Goal: Browse casually: Explore the website without a specific task or goal

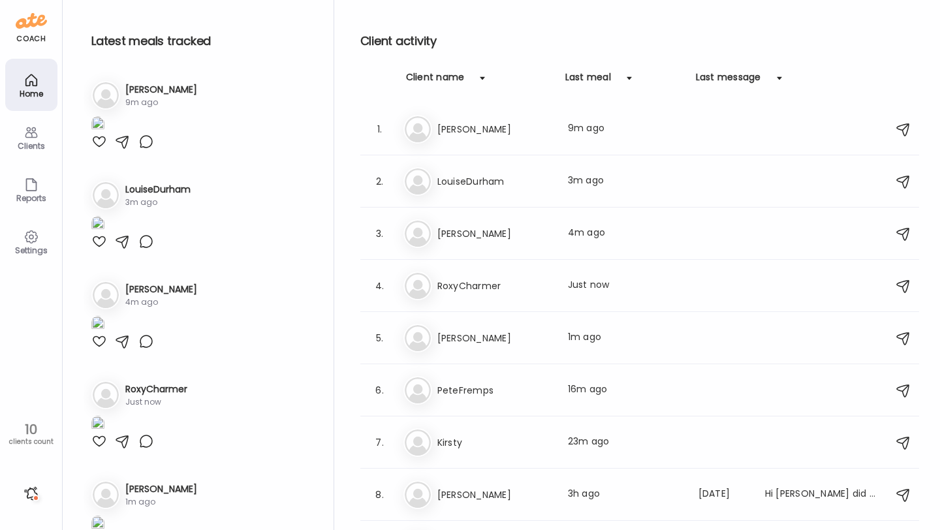
scroll to position [89, 0]
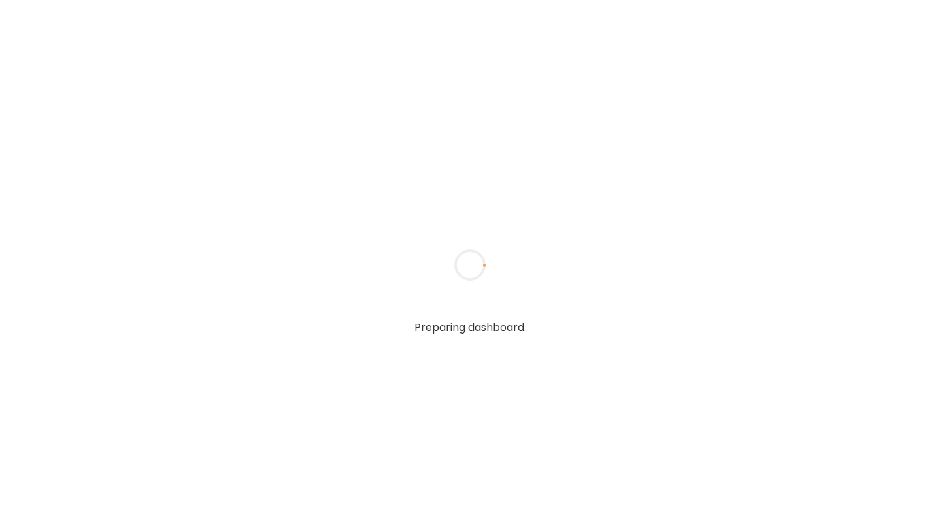
type input "**********"
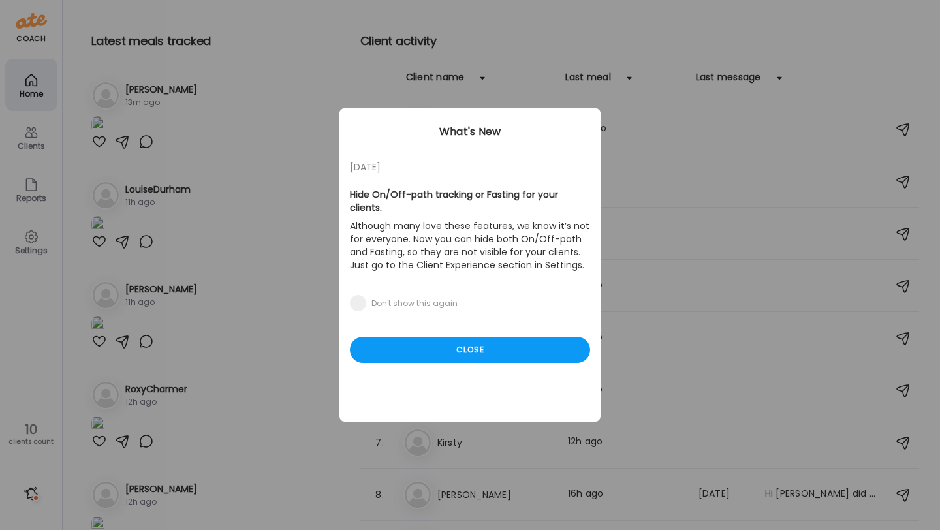
click at [523, 350] on div "05/27/23 Hide On/Off-path tracking or Fasting for your clients. Although many l…" at bounding box center [469, 264] width 261 height 313
click at [525, 337] on div "Close" at bounding box center [470, 350] width 240 height 26
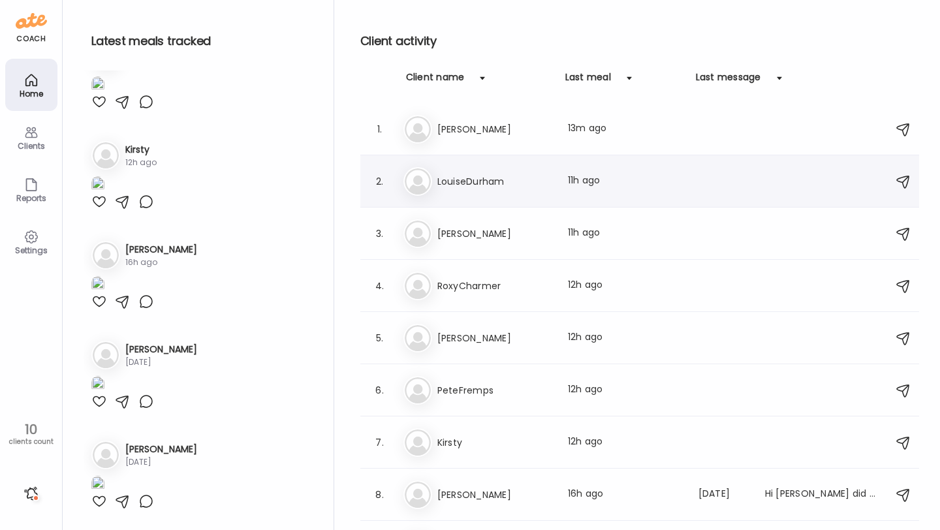
click at [495, 184] on h3 "LouiseDurham" at bounding box center [494, 182] width 115 height 16
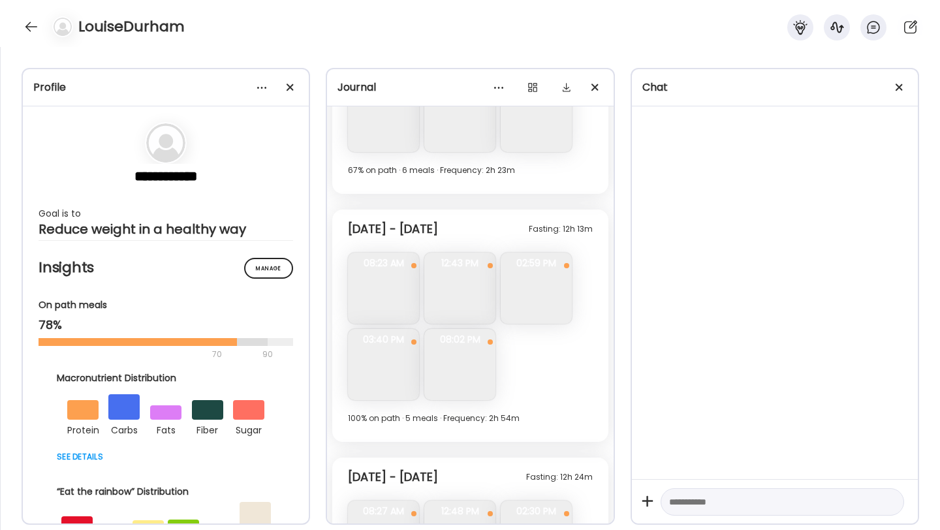
scroll to position [6738, 0]
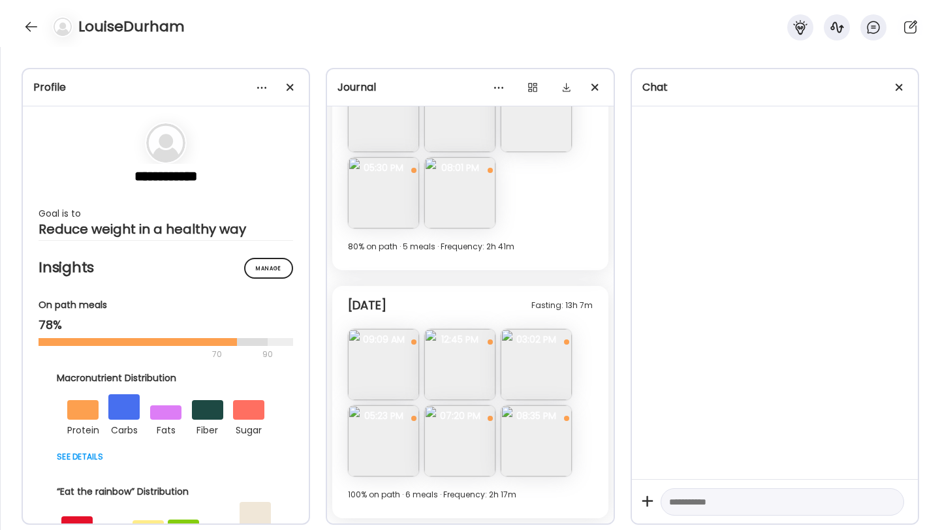
click at [468, 437] on img at bounding box center [459, 440] width 71 height 71
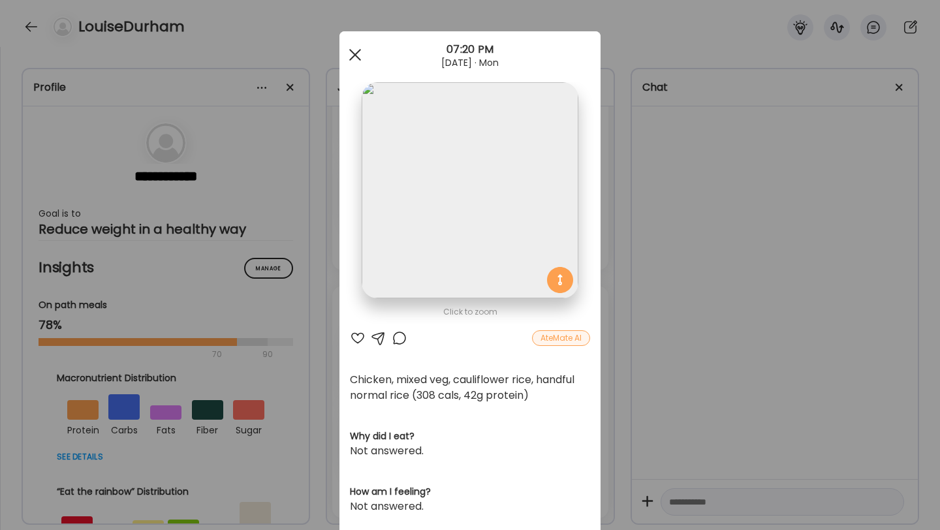
click at [358, 59] on div at bounding box center [355, 55] width 26 height 26
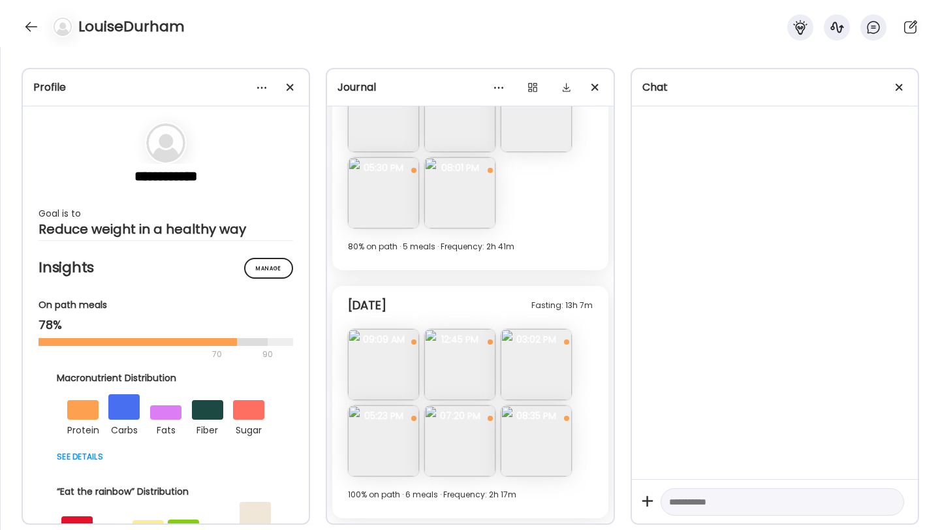
click at [529, 435] on img at bounding box center [536, 440] width 71 height 71
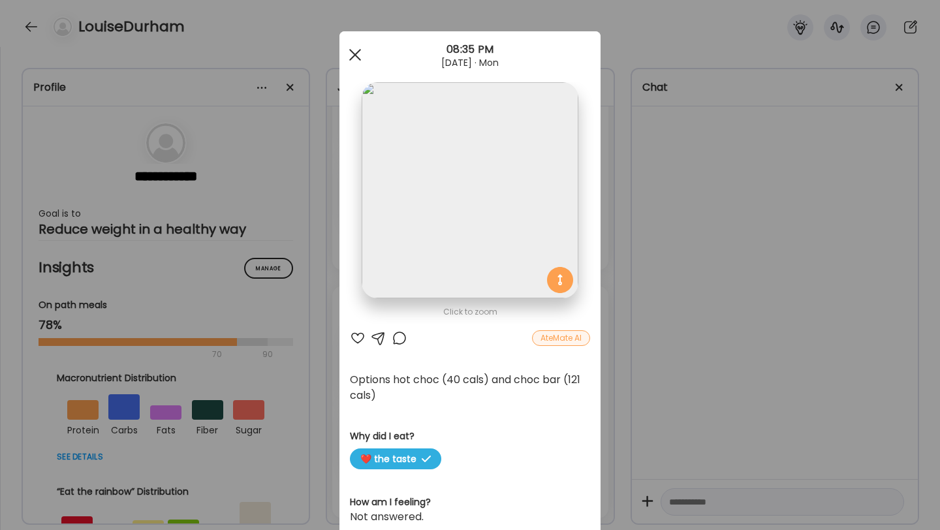
click at [356, 52] on span at bounding box center [355, 55] width 12 height 12
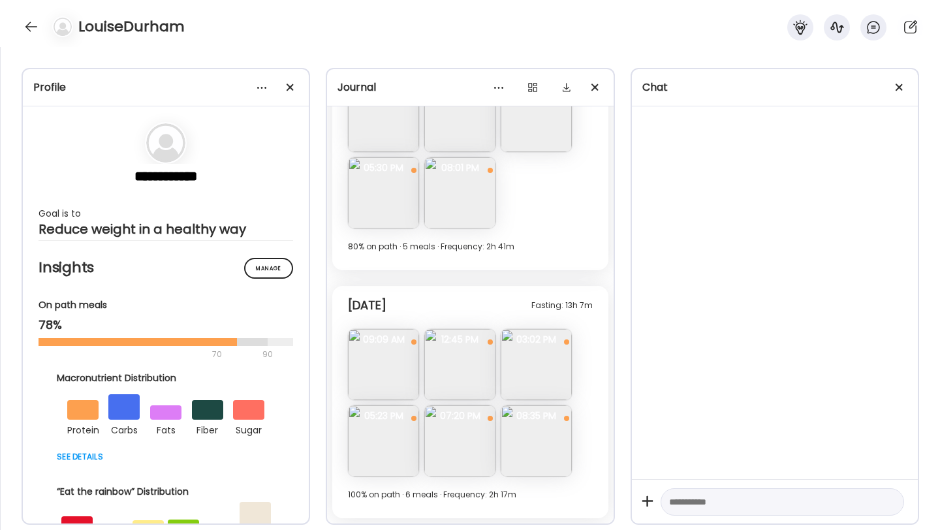
click at [440, 360] on img at bounding box center [459, 364] width 71 height 71
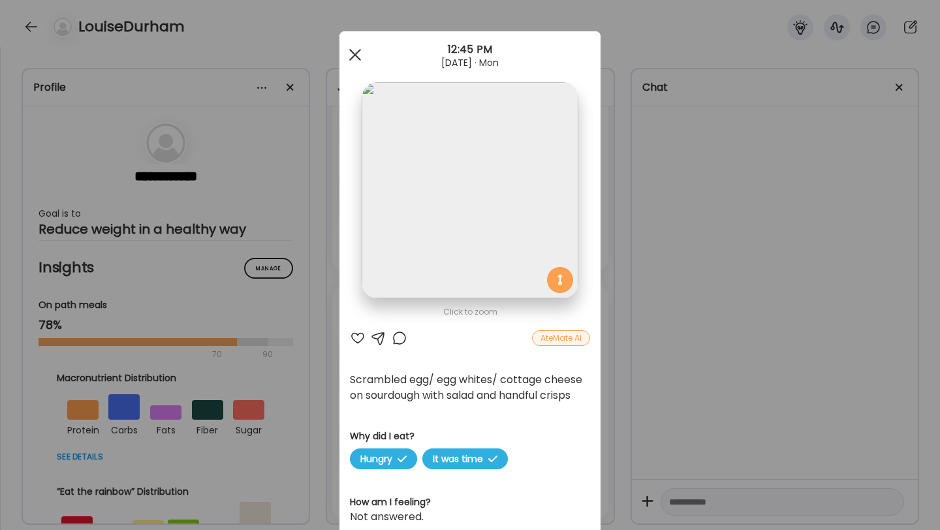
click at [355, 55] on span at bounding box center [355, 55] width 12 height 12
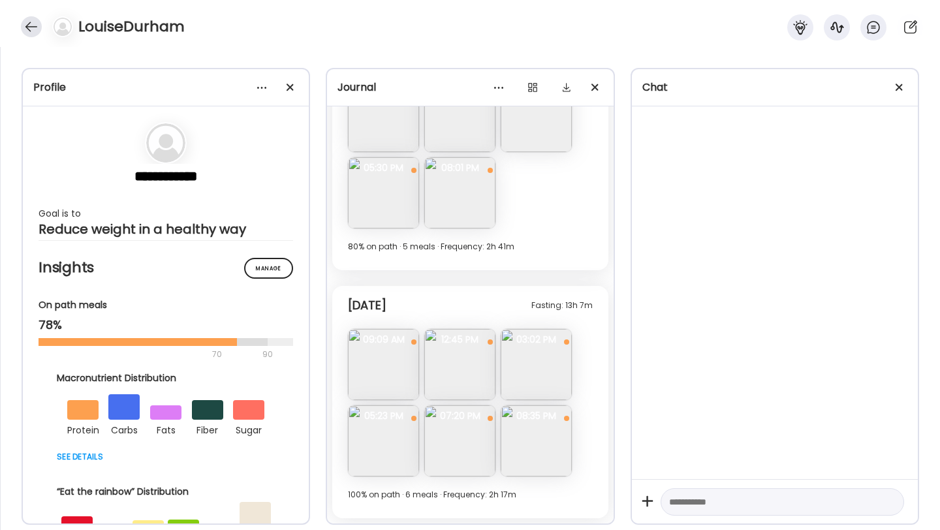
click at [34, 25] on div at bounding box center [31, 26] width 21 height 21
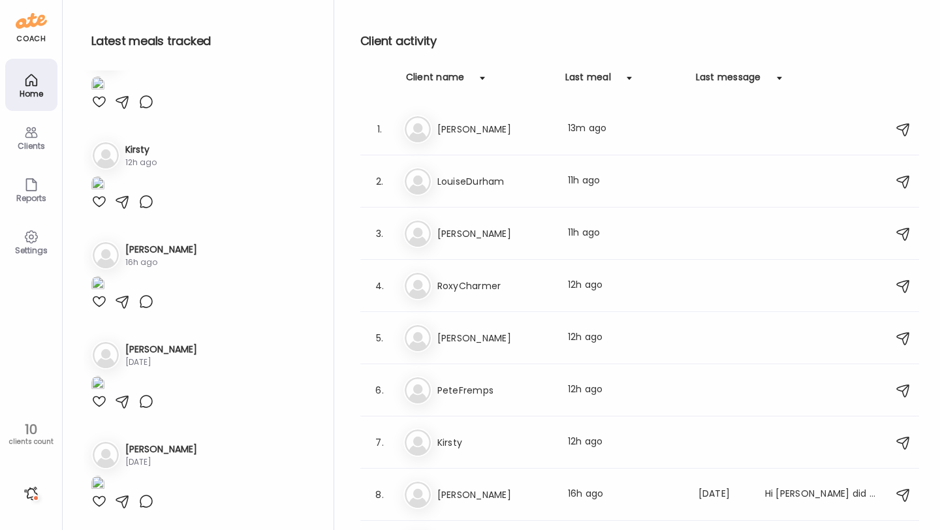
scroll to position [1730, 0]
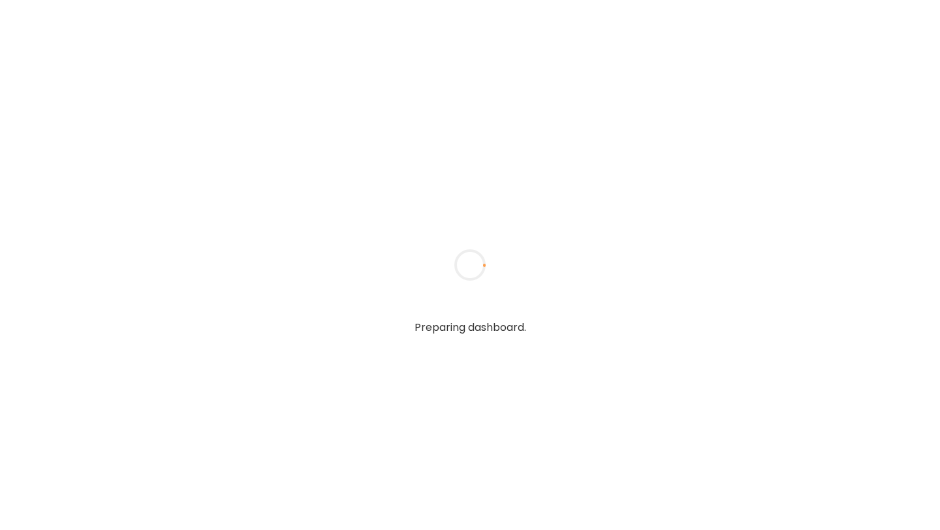
type input "**********"
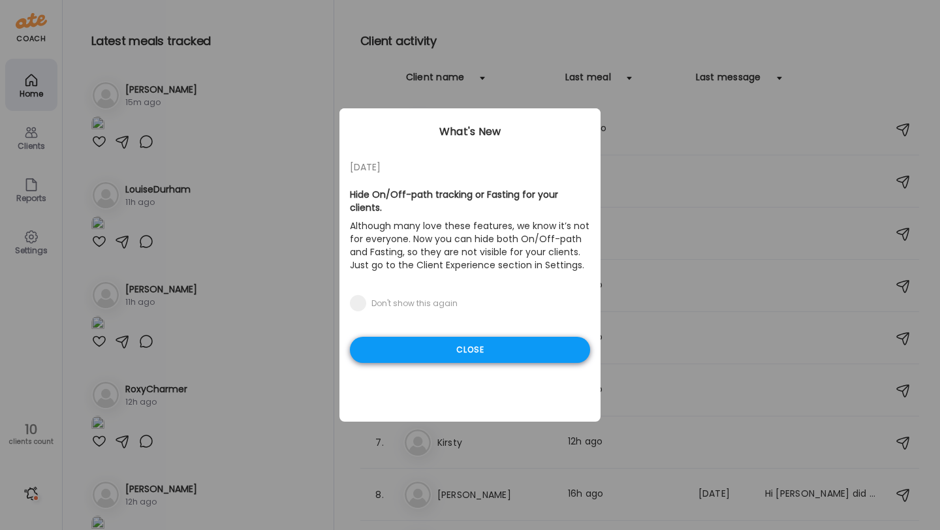
click at [467, 337] on div "Close" at bounding box center [470, 350] width 240 height 26
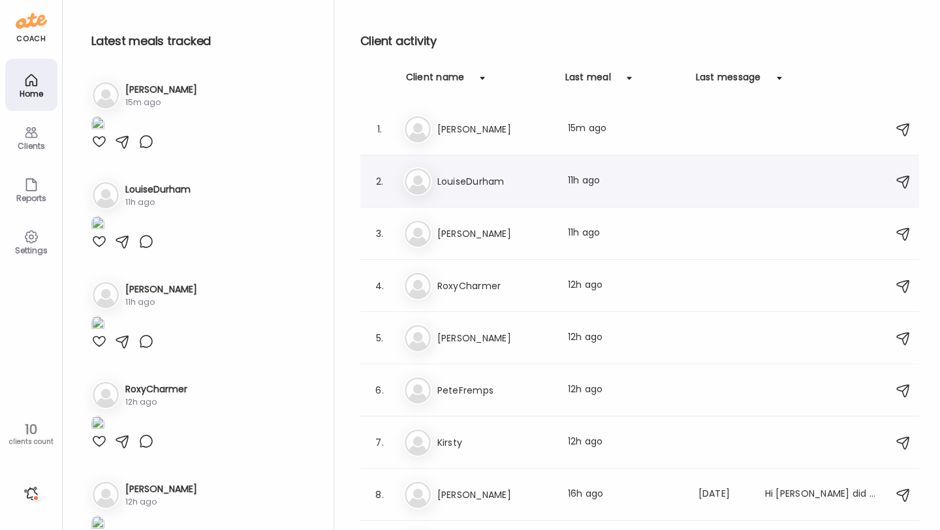
click at [507, 155] on div "2. Lo LouiseDurham Last meal: 11h ago" at bounding box center [639, 181] width 559 height 52
click at [503, 144] on div "1. Ka KatieBlundell Last meal: 15m ago" at bounding box center [639, 129] width 559 height 52
click at [485, 135] on h3 "[PERSON_NAME]" at bounding box center [494, 129] width 115 height 16
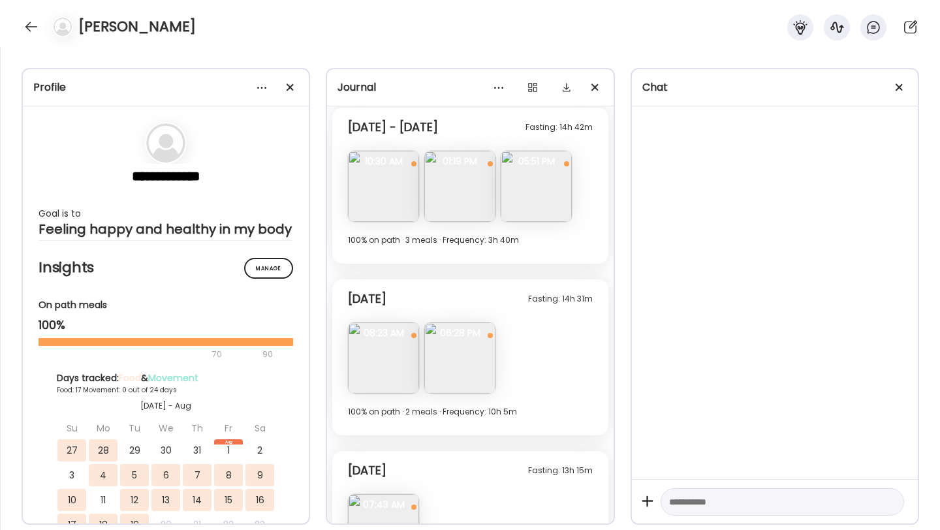
scroll to position [5229, 0]
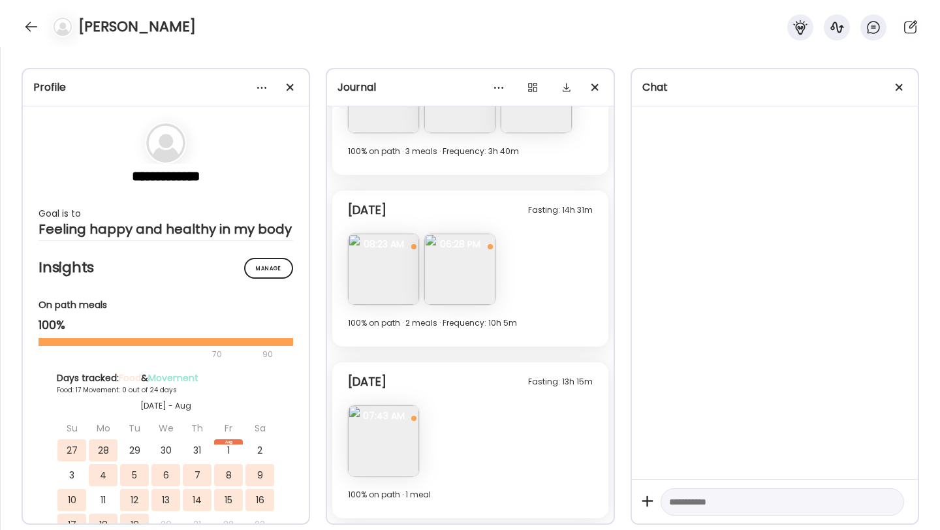
click at [405, 275] on img at bounding box center [383, 269] width 71 height 71
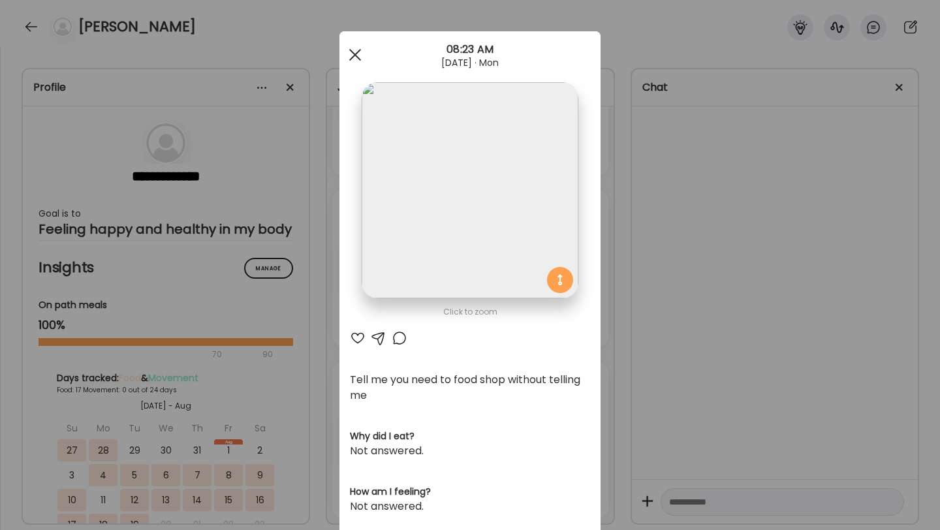
click at [355, 59] on div at bounding box center [355, 55] width 26 height 26
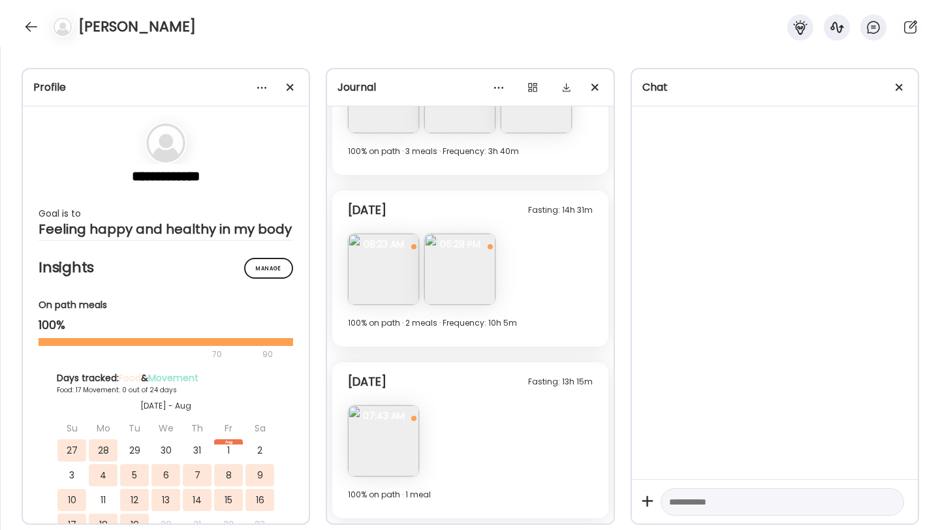
click at [430, 232] on div "Fasting: 14h 31m Yesterday Tell me you need to food shop without telling me Que…" at bounding box center [469, 269] width 275 height 156
click at [437, 253] on img at bounding box center [459, 269] width 71 height 71
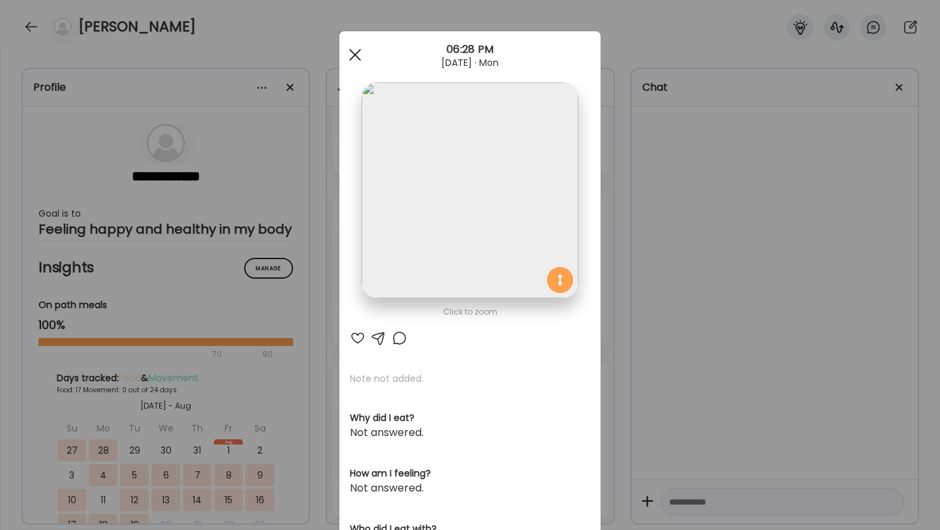
click at [350, 54] on div at bounding box center [355, 55] width 26 height 26
